Goal: Task Accomplishment & Management: Manage account settings

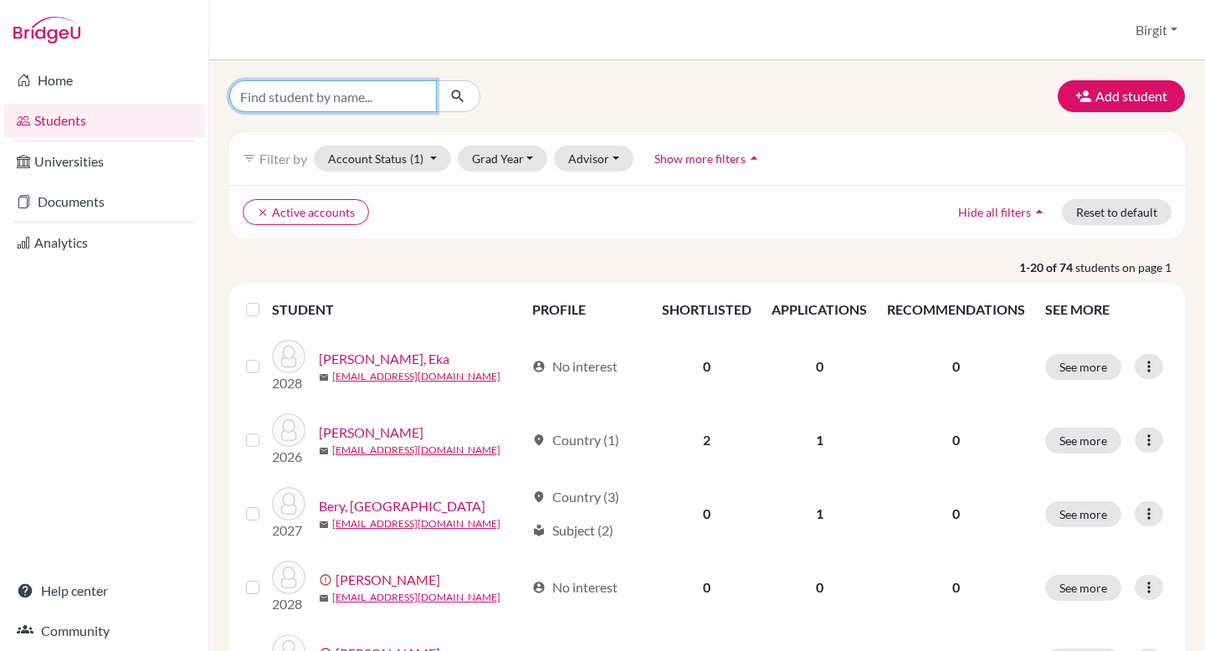
click at [361, 91] on input "Find student by name..." at bounding box center [332, 96] width 207 height 32
type input "carolina"
click button "submit" at bounding box center [458, 96] width 44 height 32
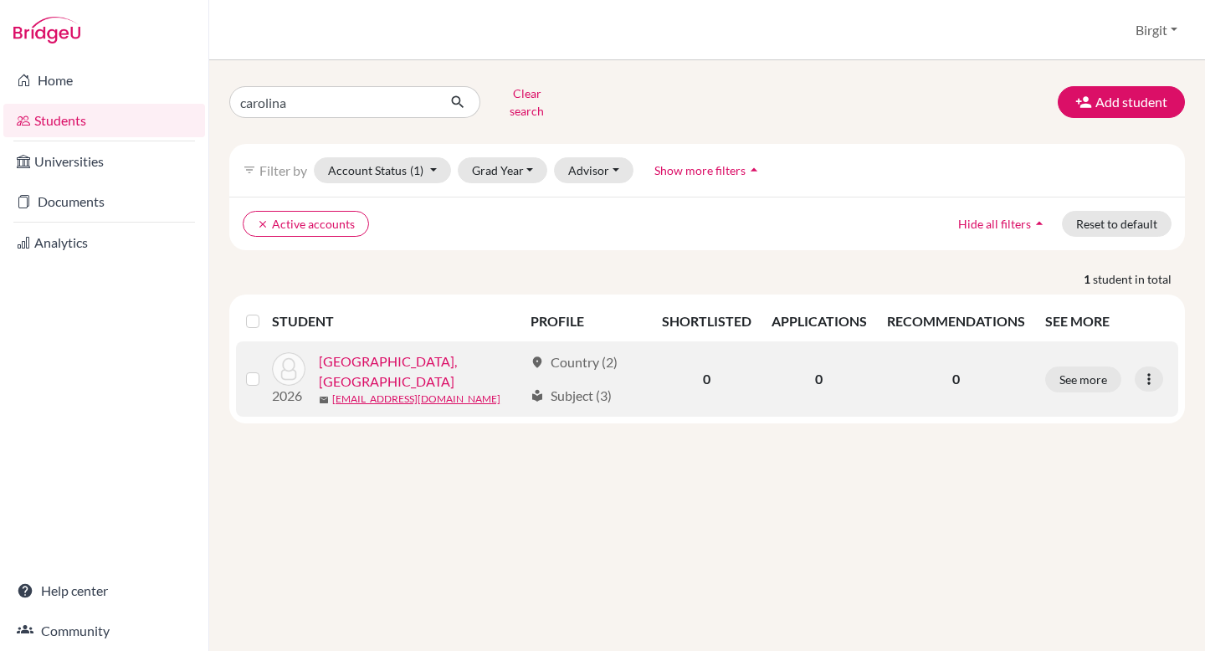
click at [396, 361] on link "[GEOGRAPHIC_DATA], [GEOGRAPHIC_DATA]" at bounding box center [421, 371] width 204 height 40
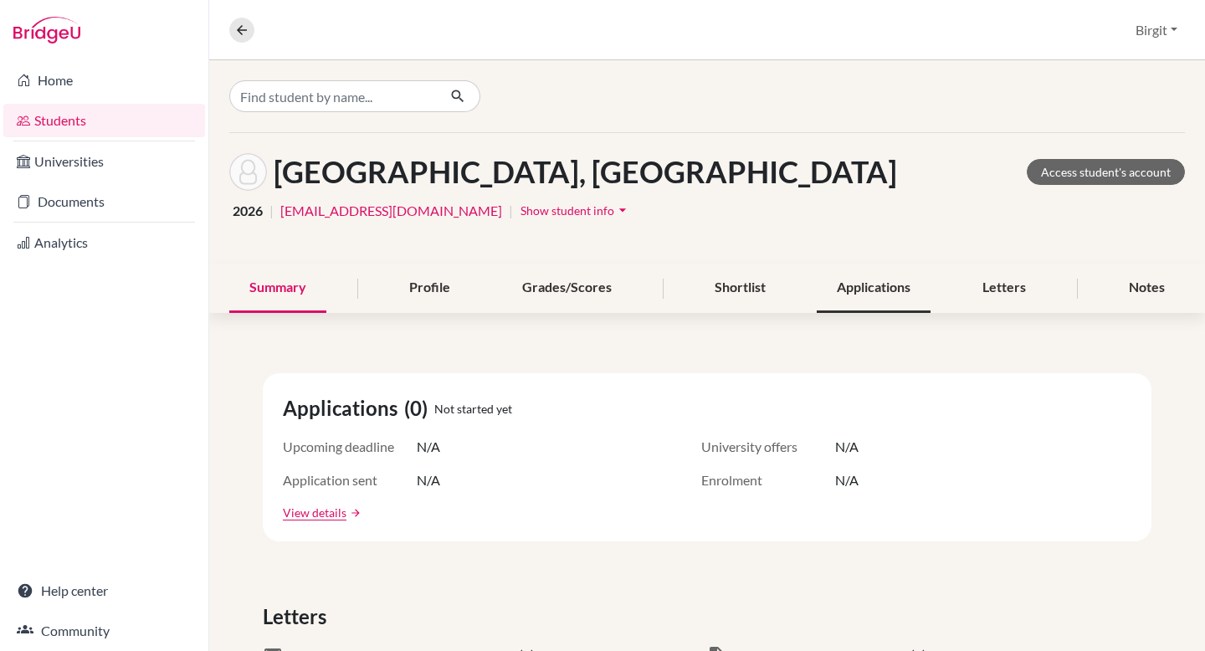
click at [871, 289] on div "Applications" at bounding box center [874, 288] width 114 height 49
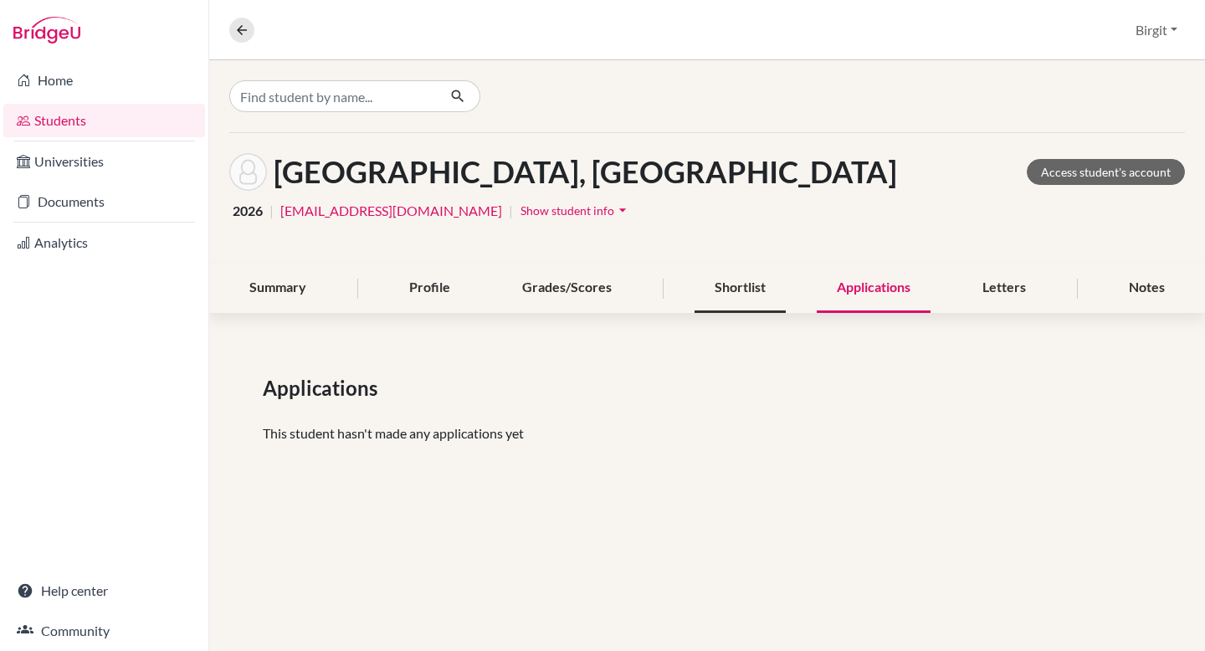
click at [738, 282] on div "Shortlist" at bounding box center [739, 288] width 91 height 49
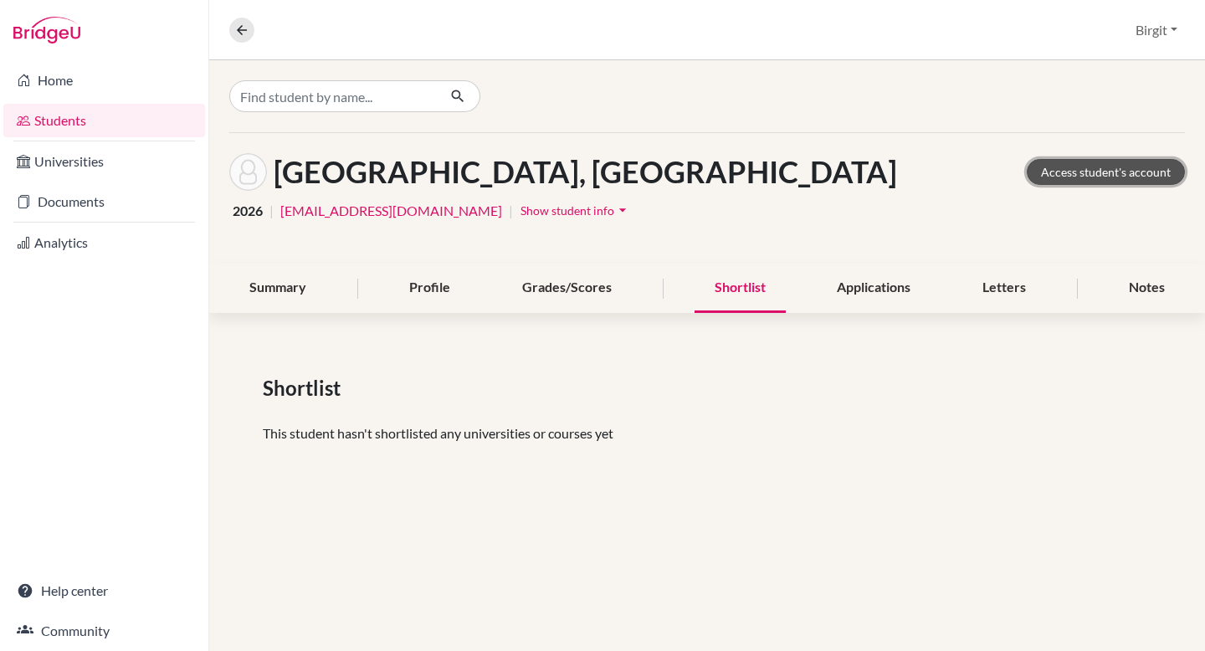
click at [1076, 169] on link "Access student's account" at bounding box center [1106, 172] width 158 height 26
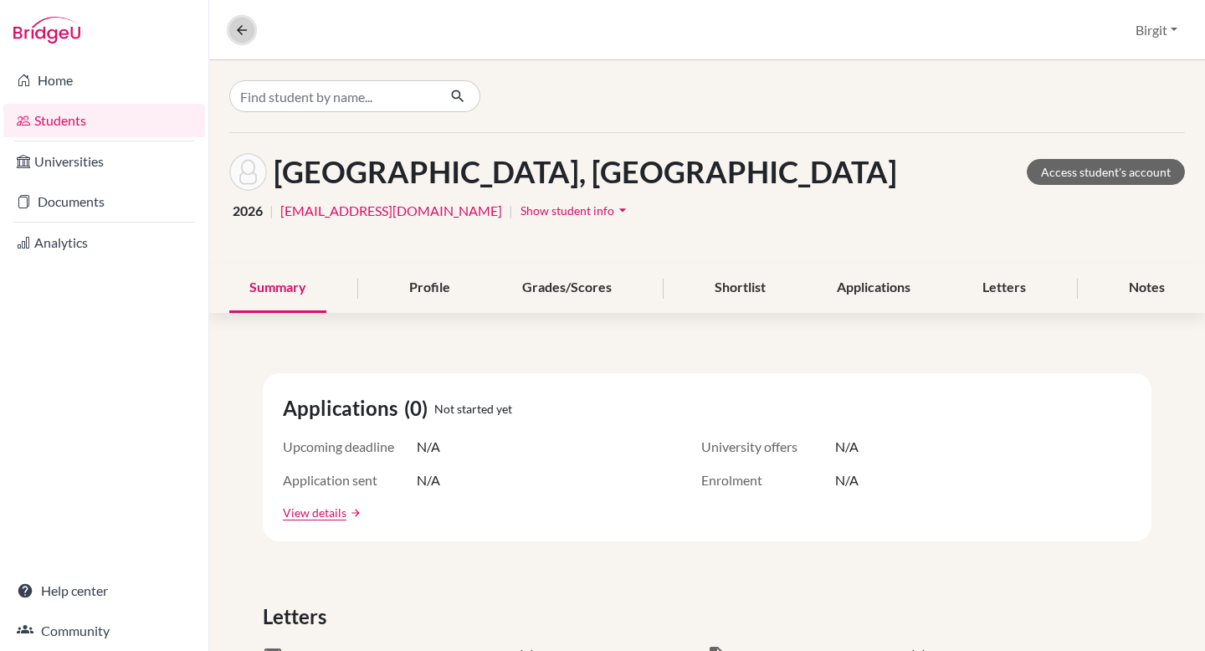
click at [243, 35] on icon at bounding box center [241, 30] width 15 height 15
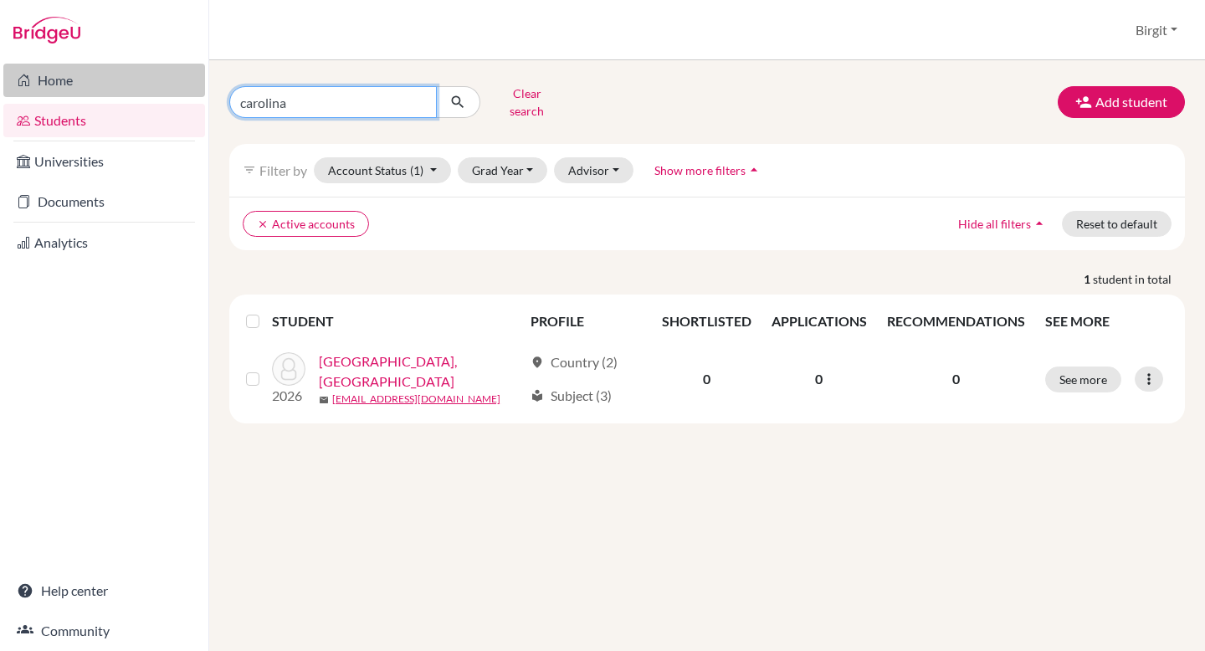
drag, startPoint x: 307, startPoint y: 99, endPoint x: 147, endPoint y: 79, distance: 161.1
click at [148, 79] on div "Home Students Universities Documents Analytics Help center Community Students o…" at bounding box center [602, 325] width 1205 height 651
type input "kabir"
click button "submit" at bounding box center [458, 102] width 44 height 32
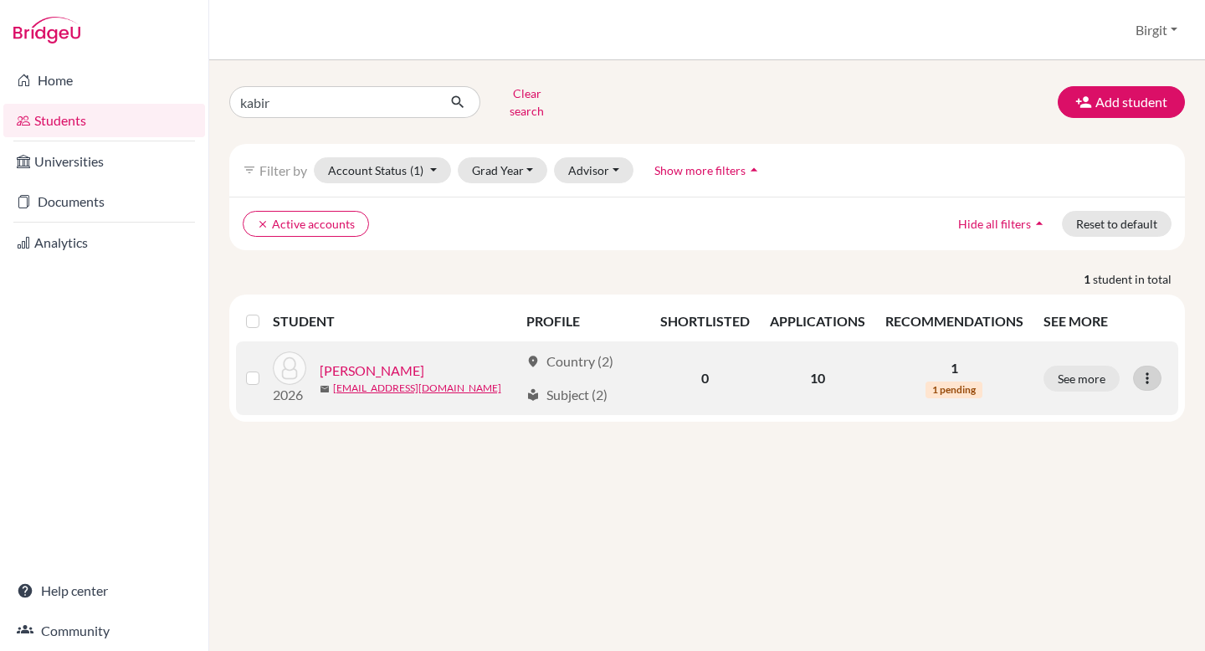
click at [1148, 371] on icon at bounding box center [1147, 378] width 17 height 17
click at [1089, 372] on button "See more" at bounding box center [1081, 379] width 76 height 26
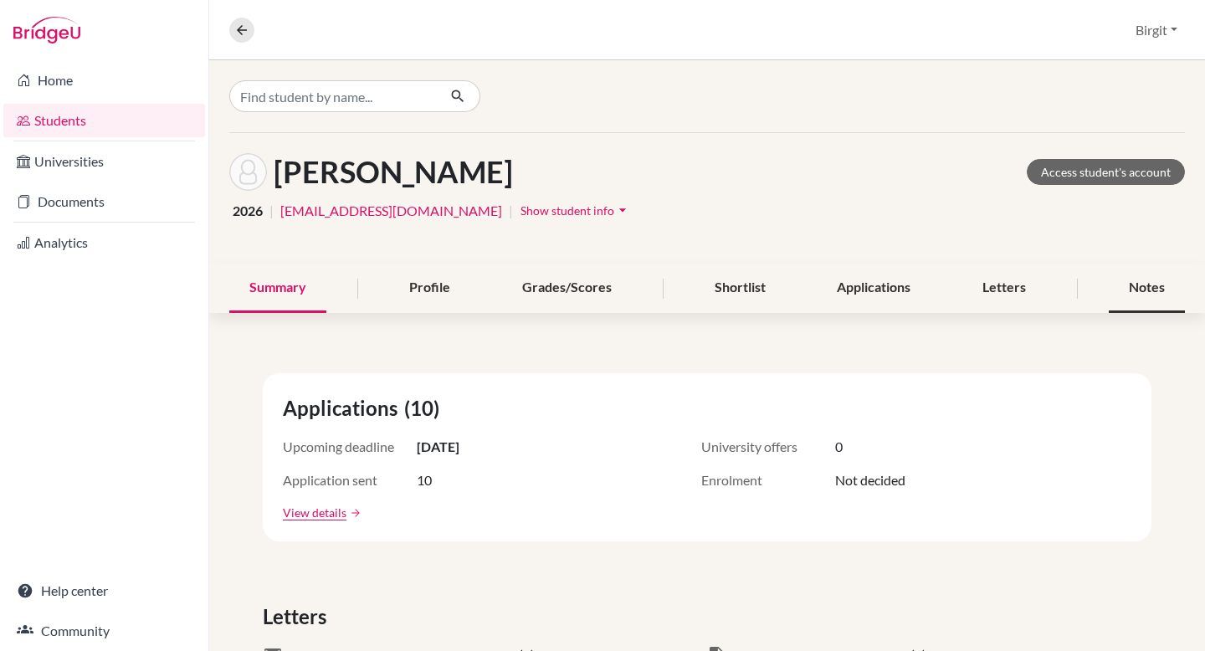
click at [1116, 276] on div "Notes" at bounding box center [1147, 288] width 76 height 49
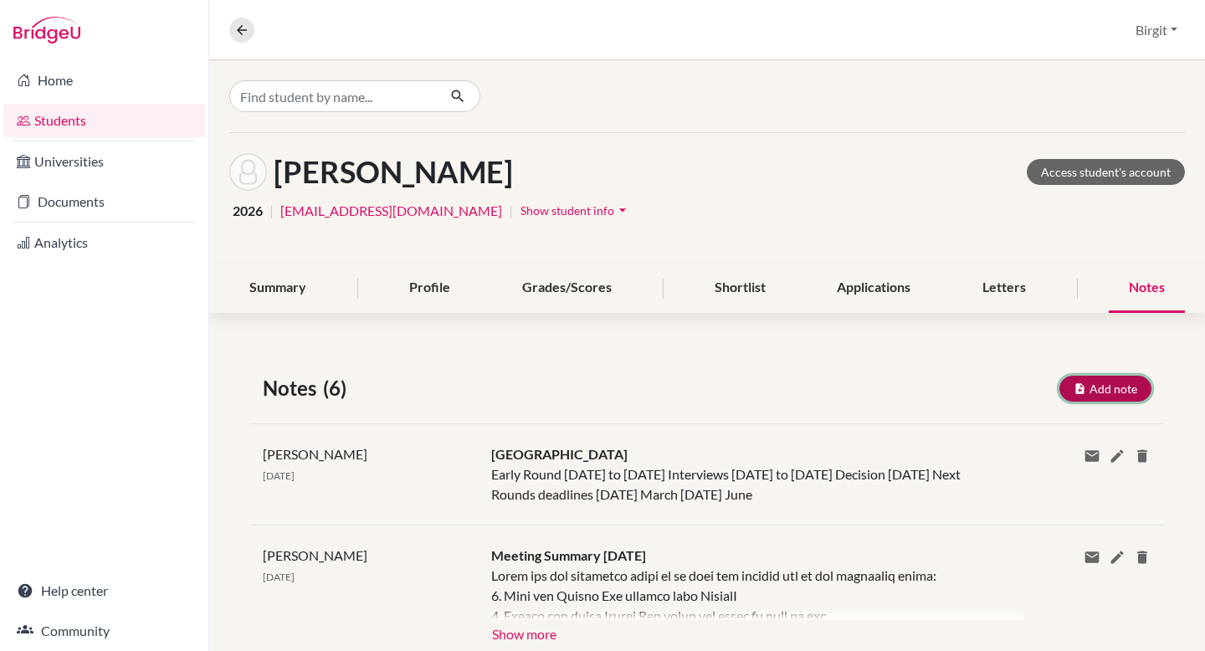
click at [1095, 392] on button "Add note" at bounding box center [1105, 389] width 92 height 26
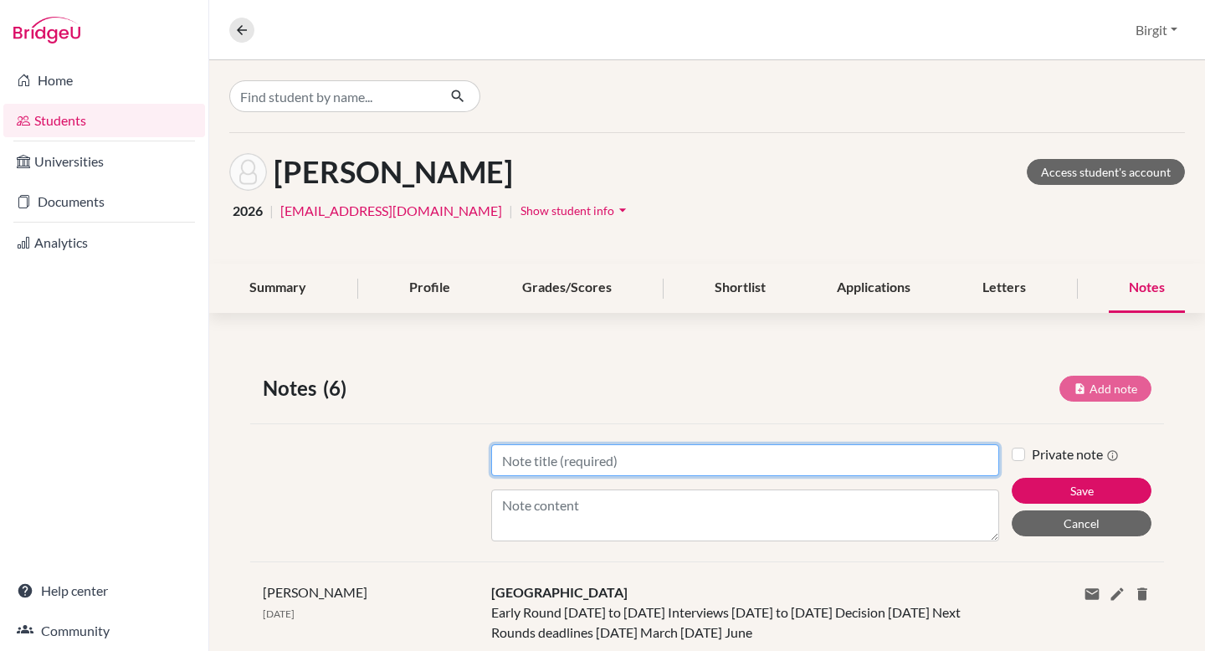
click at [628, 462] on input "Title" at bounding box center [745, 460] width 508 height 32
type input "Carnegie Mellon Essays"
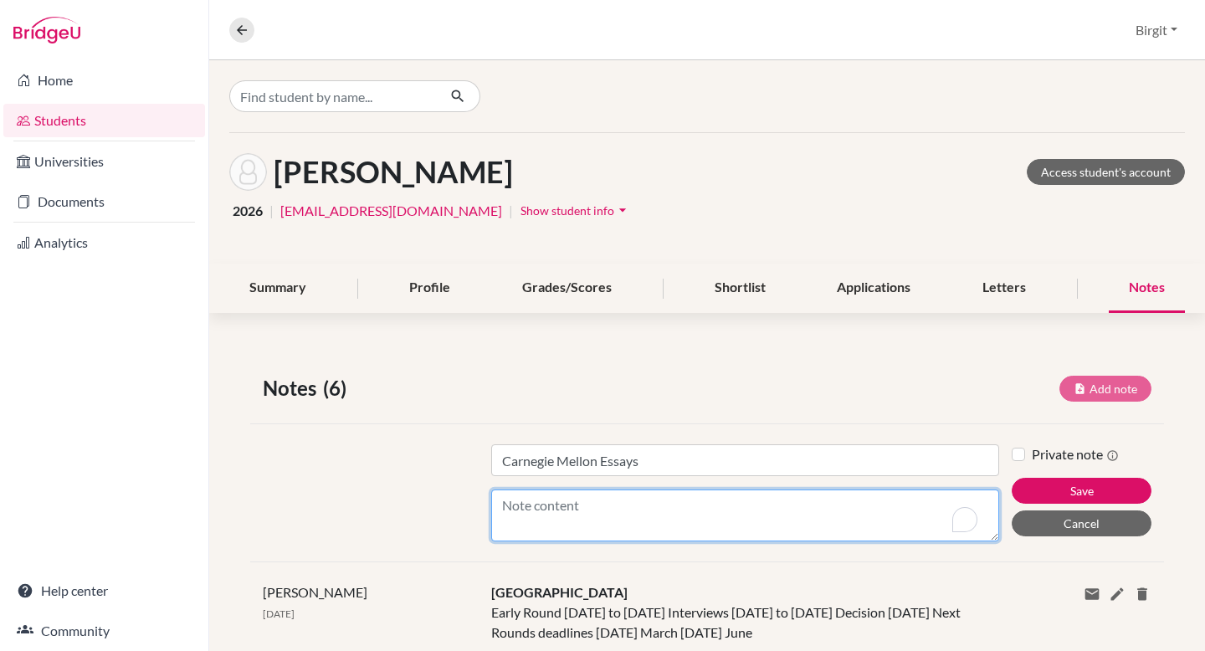
paste textarea "Most students choose their intended major or area of study based on a passion o…"
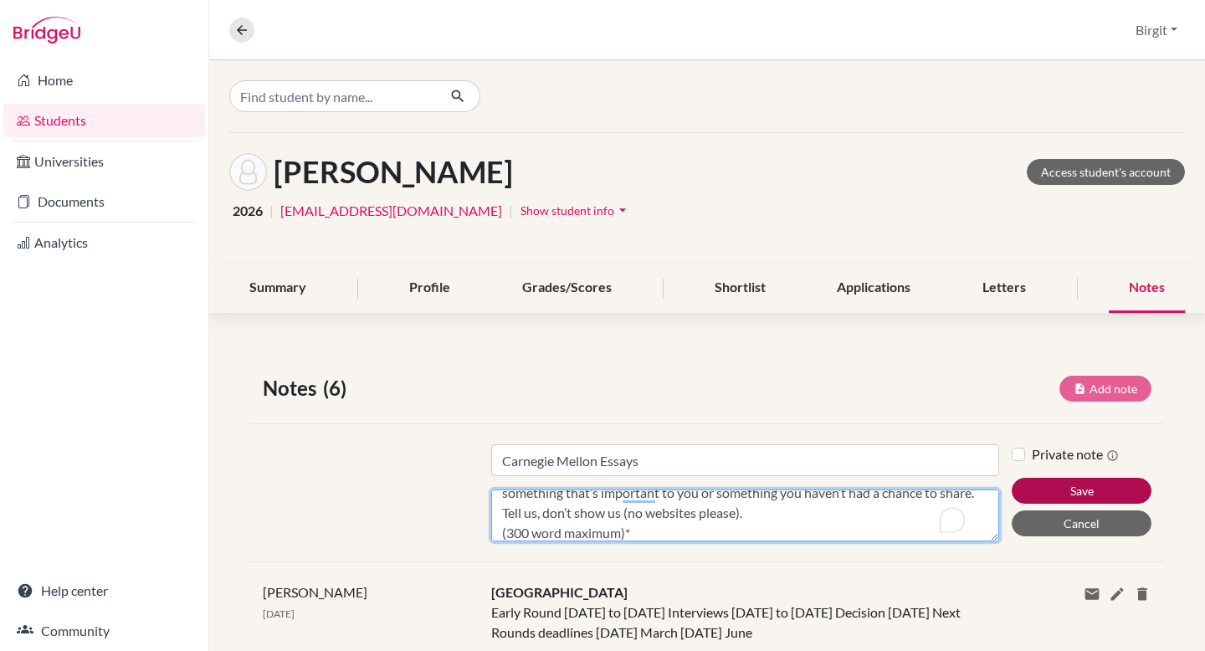
scroll to position [274, 0]
type textarea "Most students choose their intended major or area of study based on a passion o…"
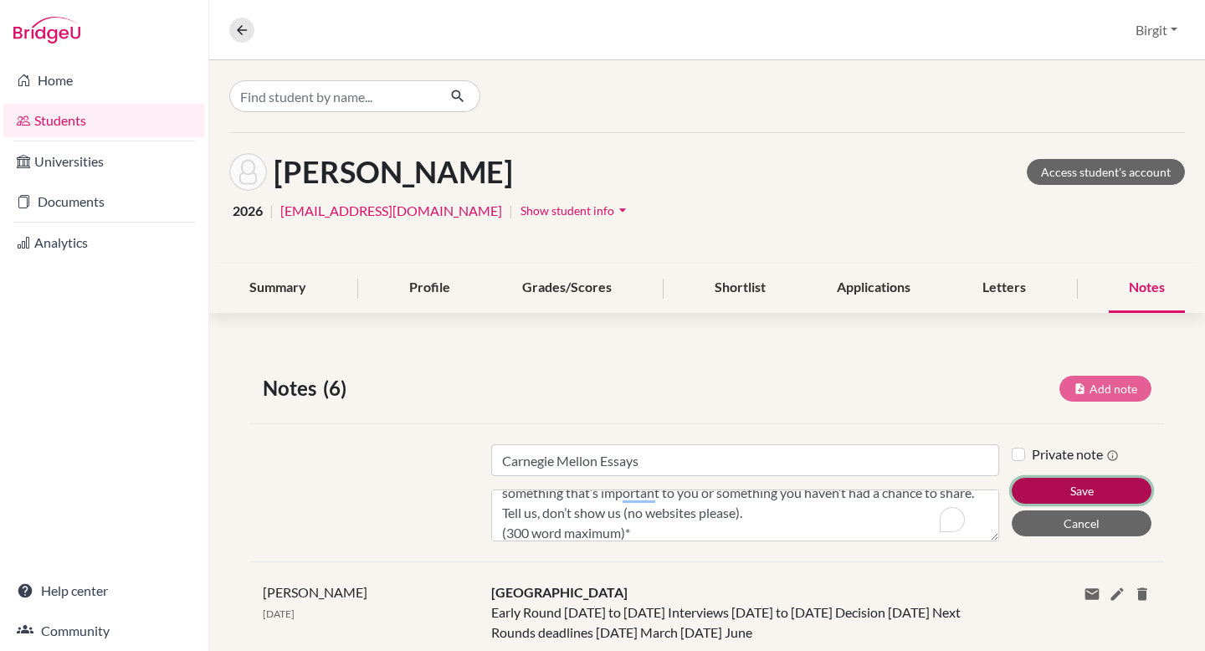
click at [1079, 494] on button "Save" at bounding box center [1082, 491] width 140 height 26
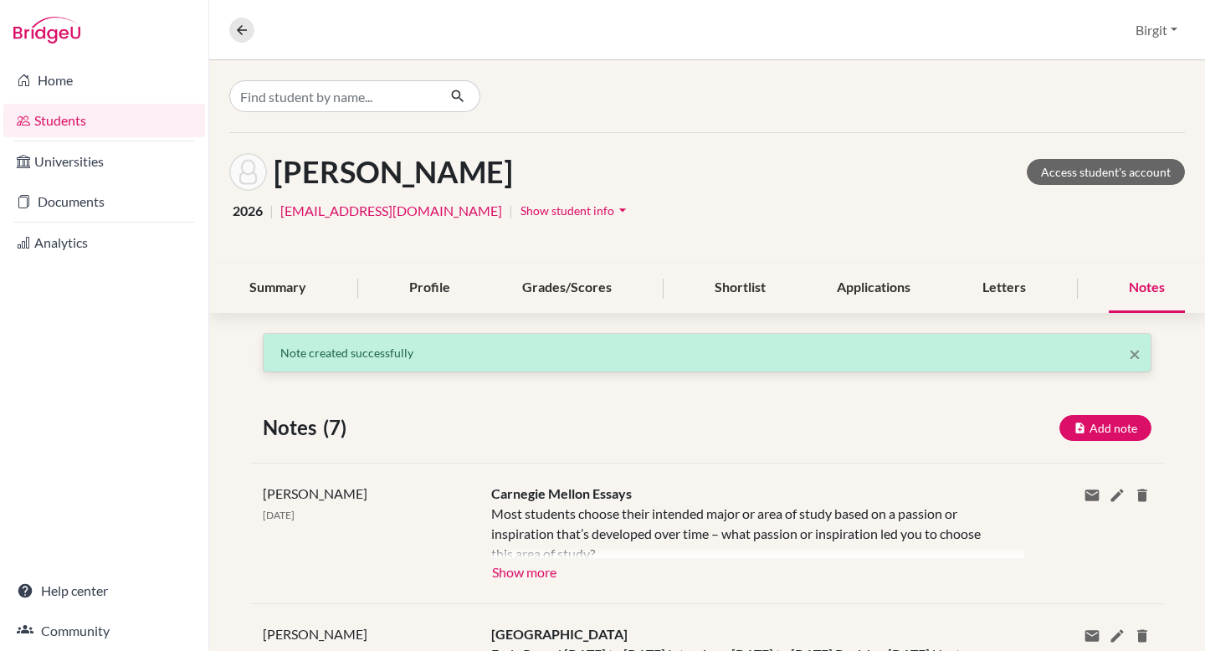
scroll to position [0, 0]
click at [537, 576] on button "Show more" at bounding box center [524, 570] width 66 height 25
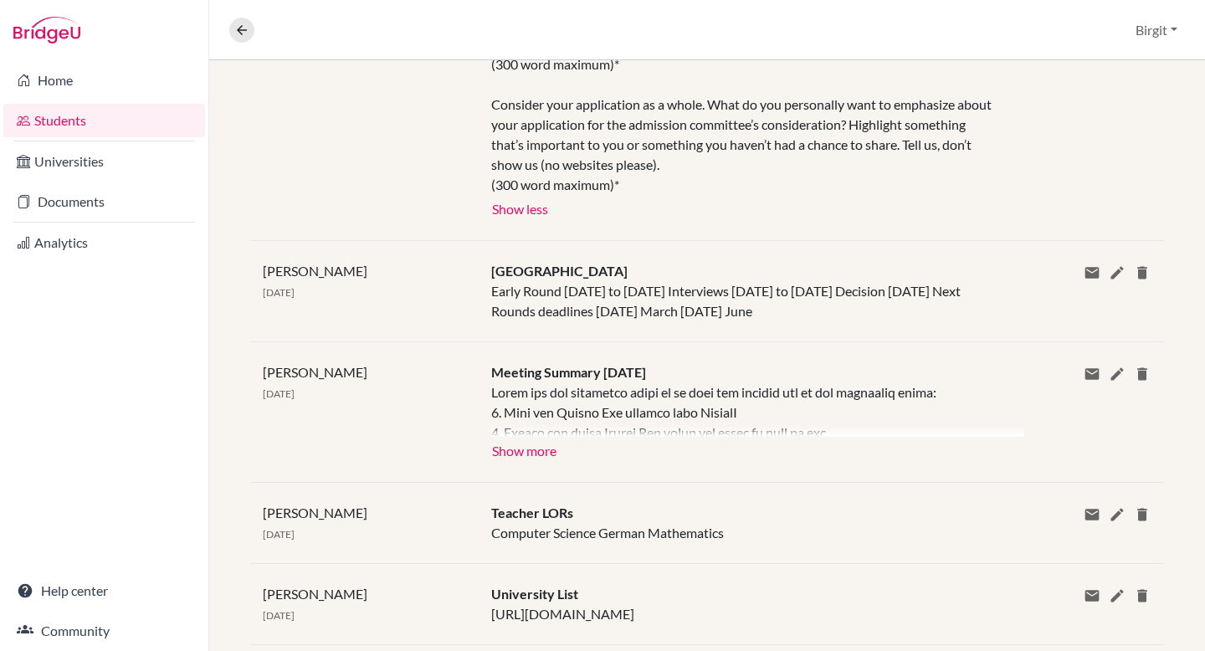
scroll to position [630, 0]
click at [247, 28] on icon at bounding box center [241, 30] width 15 height 15
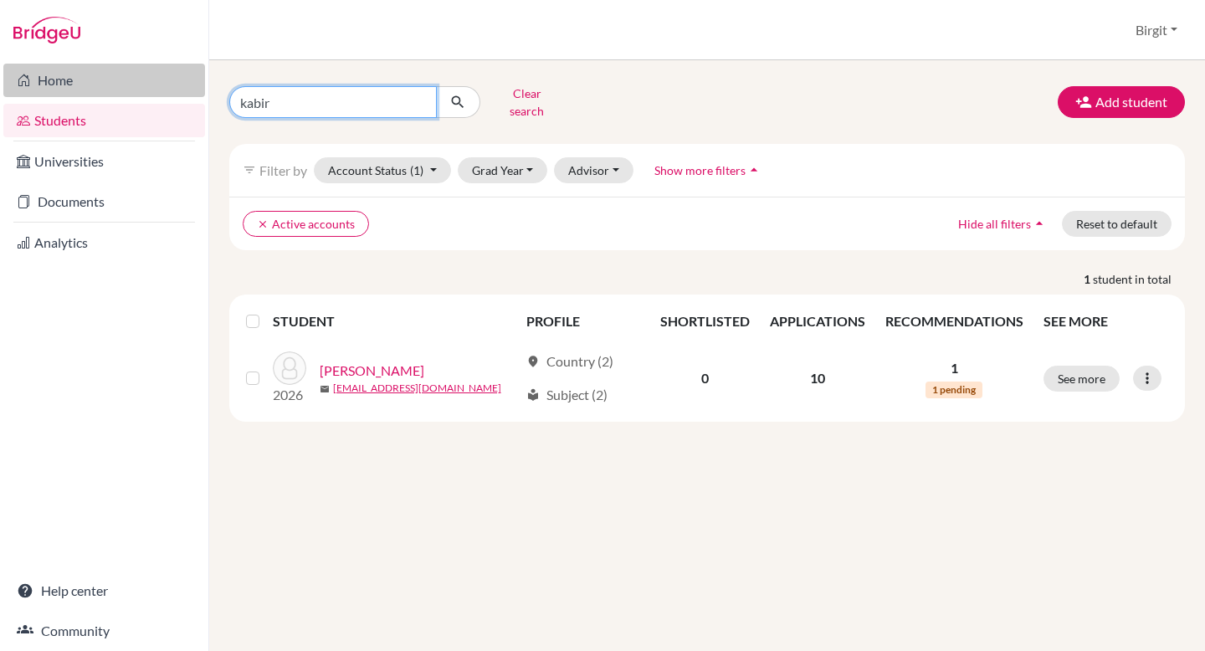
drag, startPoint x: 356, startPoint y: 106, endPoint x: 187, endPoint y: 90, distance: 169.8
click at [200, 93] on div "Home Students Universities Documents Analytics Help center Community Students o…" at bounding box center [602, 325] width 1205 height 651
type input "carolina"
click button "submit" at bounding box center [458, 102] width 44 height 32
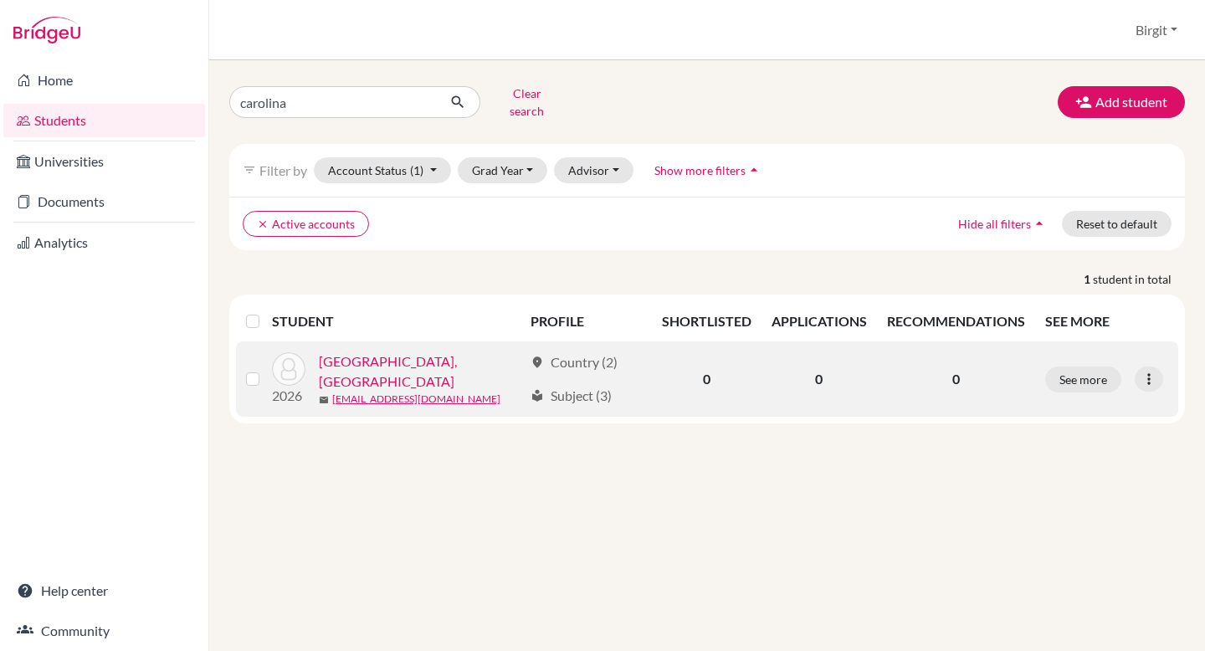
click at [394, 361] on link "[GEOGRAPHIC_DATA], [GEOGRAPHIC_DATA]" at bounding box center [421, 371] width 204 height 40
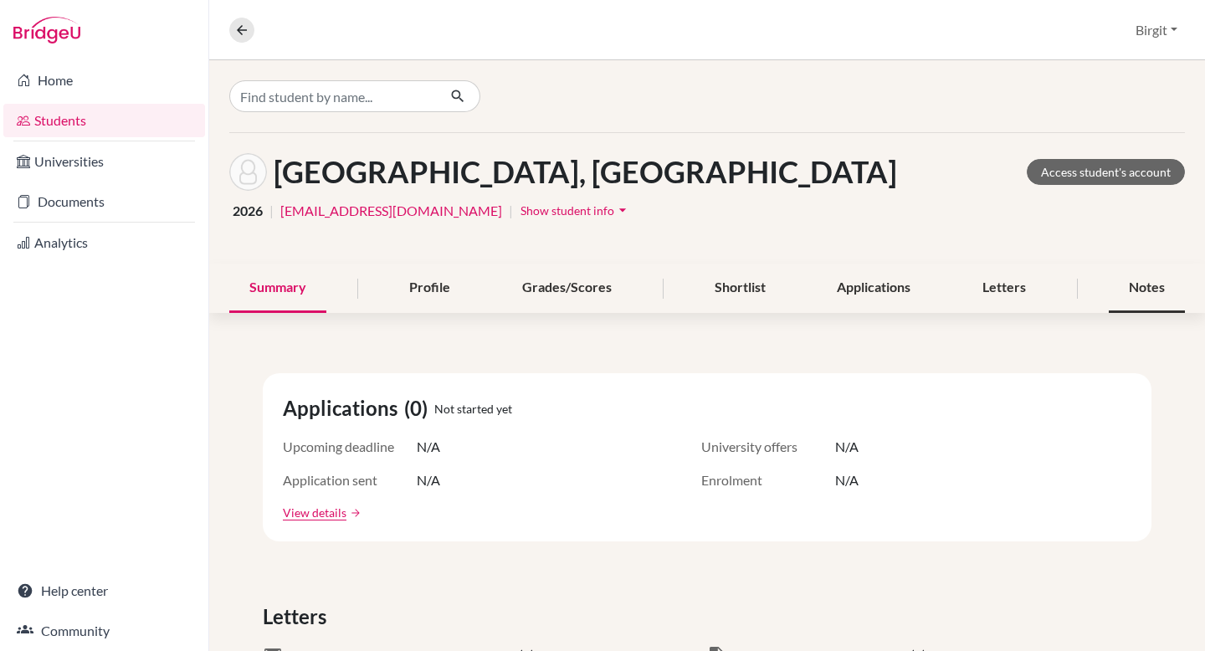
click at [1118, 284] on div "Notes" at bounding box center [1147, 288] width 76 height 49
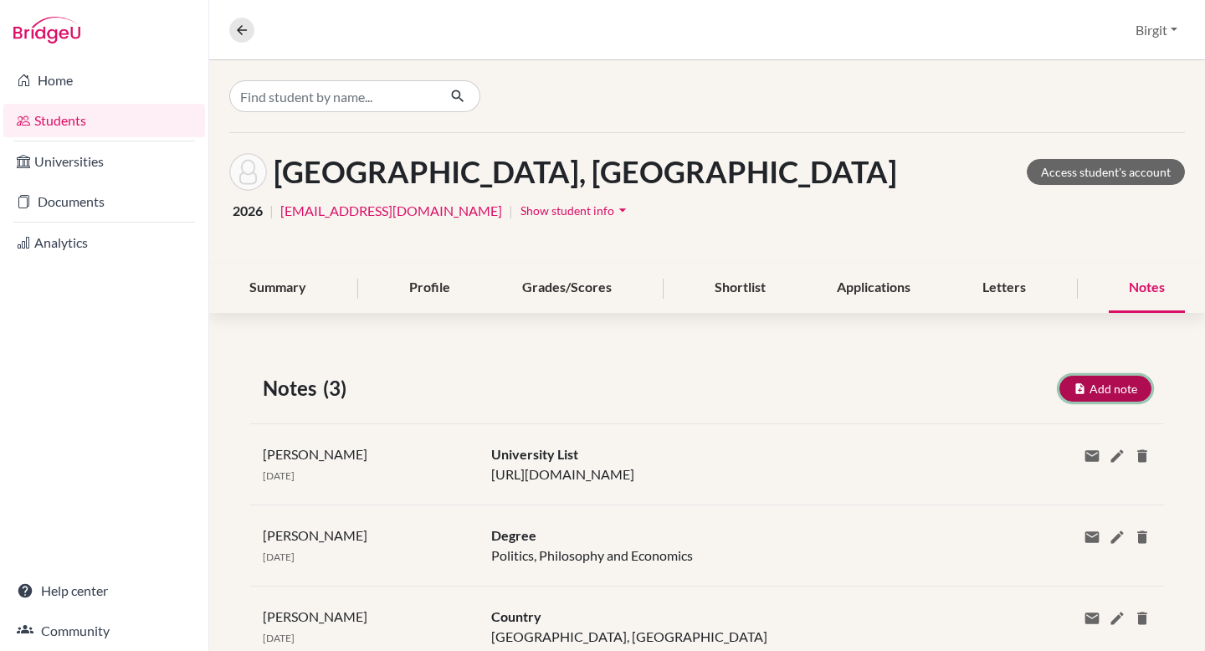
click at [1111, 383] on button "Add note" at bounding box center [1105, 389] width 92 height 26
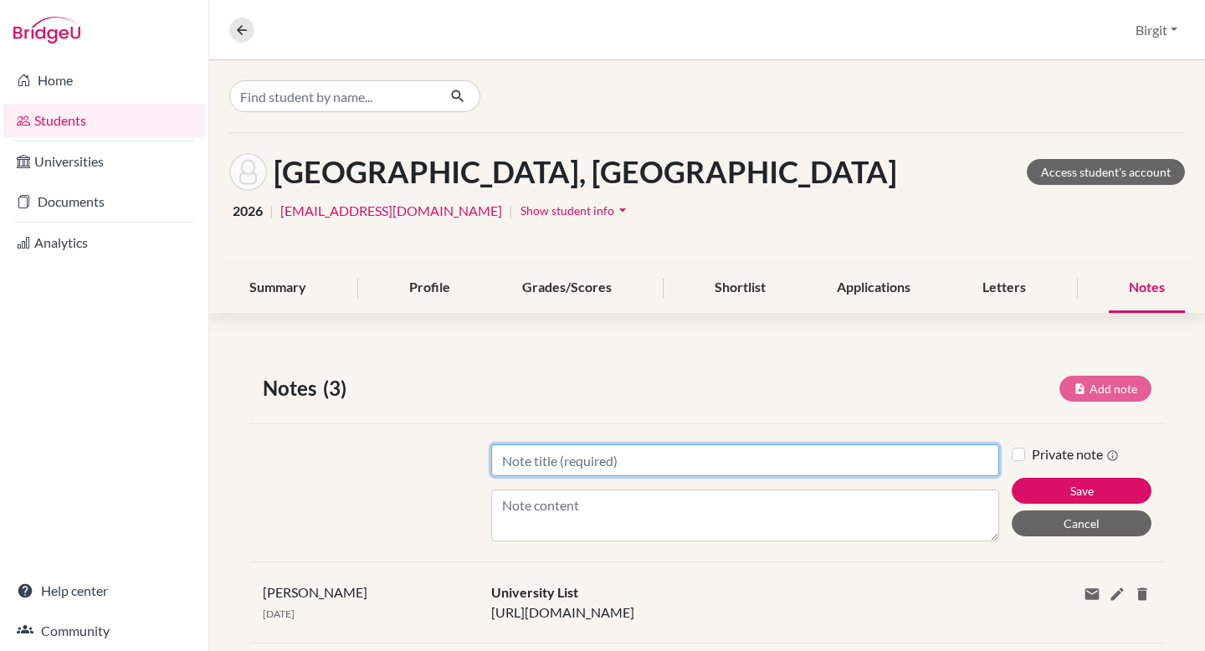
click at [861, 459] on input "Title" at bounding box center [745, 460] width 508 height 32
type input "a"
type input "Admission to [GEOGRAPHIC_DATA]"
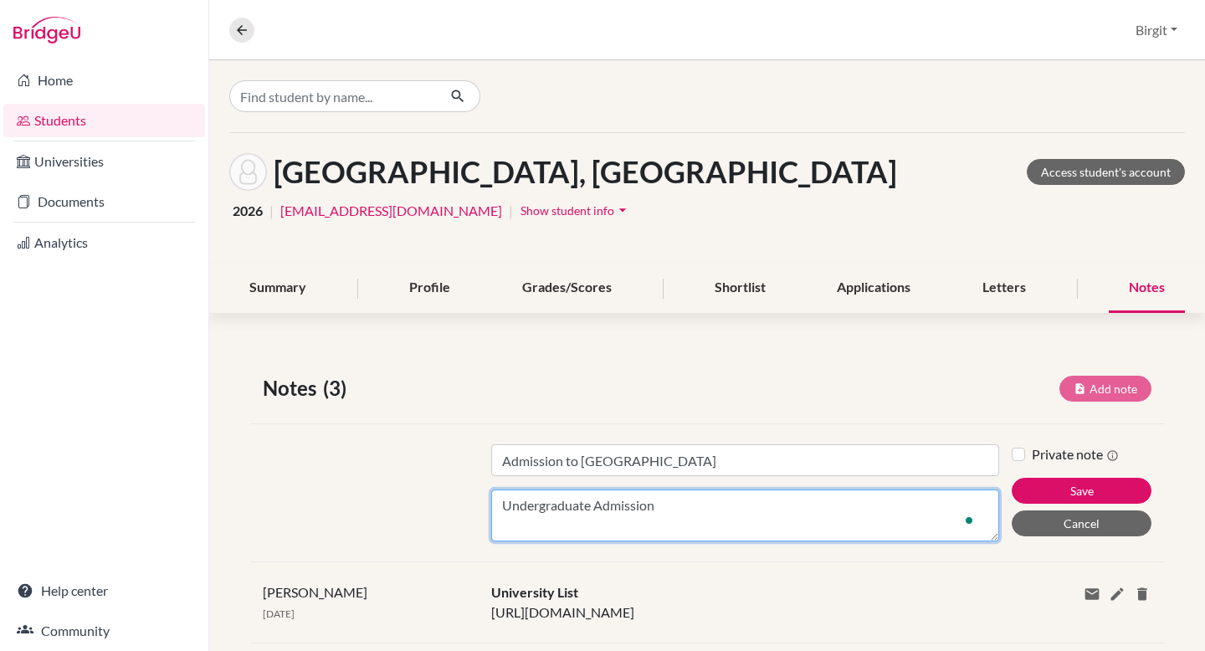
paste textarea "[URL][DOMAIN_NAME]"
paste textarea "Requirements for Direct Admission"
paste textarea "IB (International Baccalaureate): predicted and final grade of 36 out of 45"
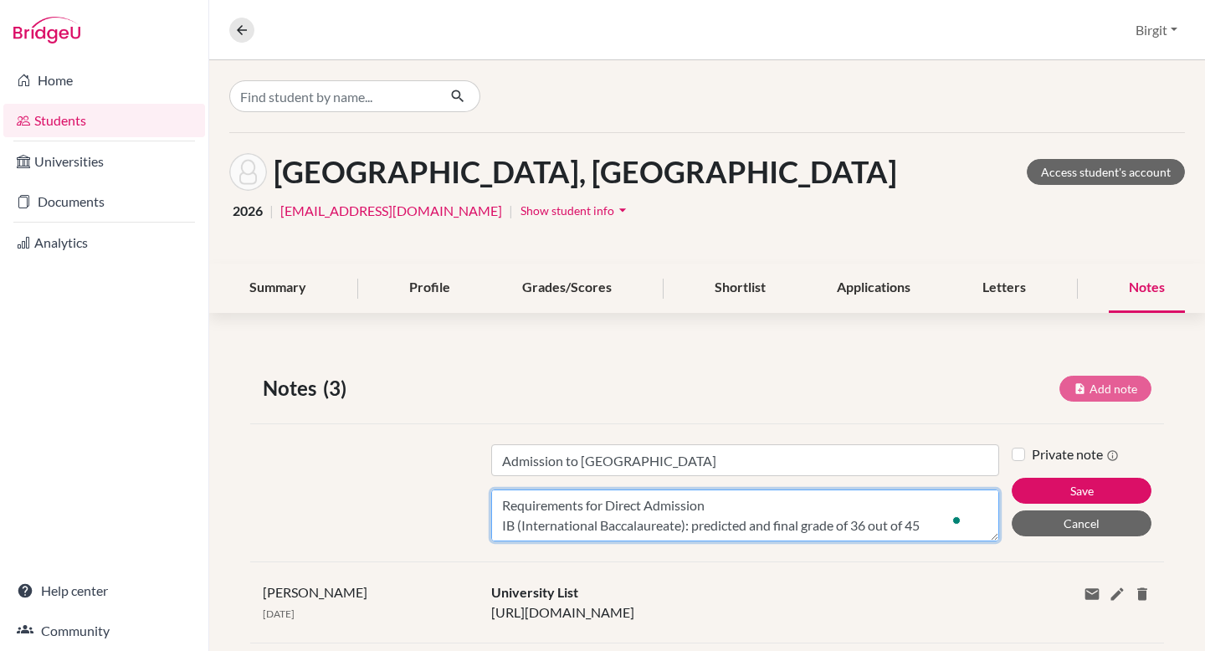
scroll to position [113, 0]
paste textarea "Luiss admission test"
type textarea "Undergraduate Admission [URL][DOMAIN_NAME] Requirements for Direct Admission IB…"
